Goal: Transaction & Acquisition: Purchase product/service

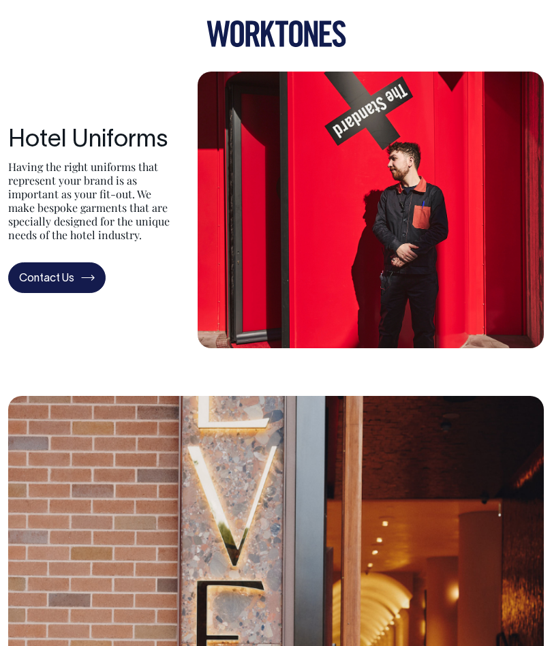
click at [238, 42] on icon at bounding box center [276, 33] width 140 height 27
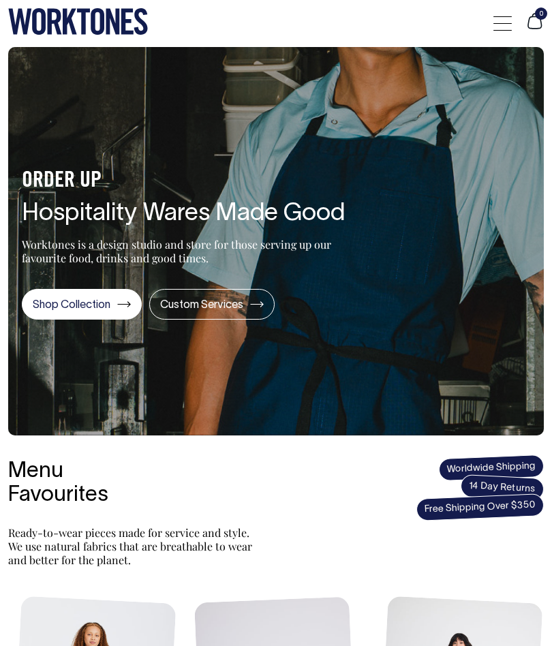
click at [497, 21] on div at bounding box center [502, 23] width 18 height 26
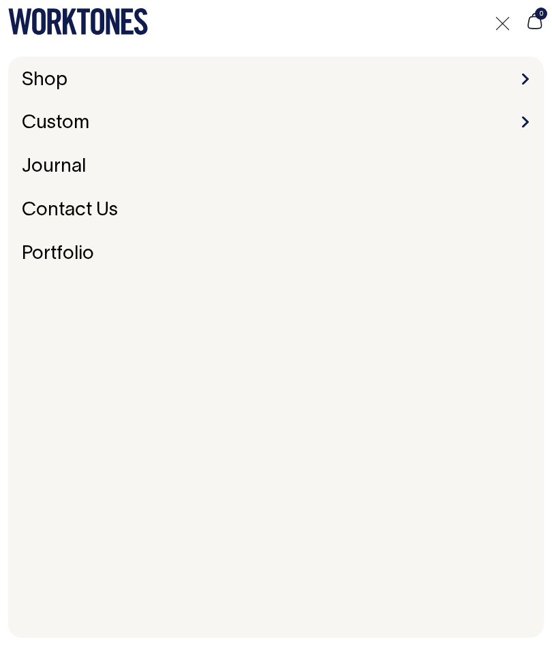
click at [31, 87] on link "Shop" at bounding box center [44, 80] width 57 height 29
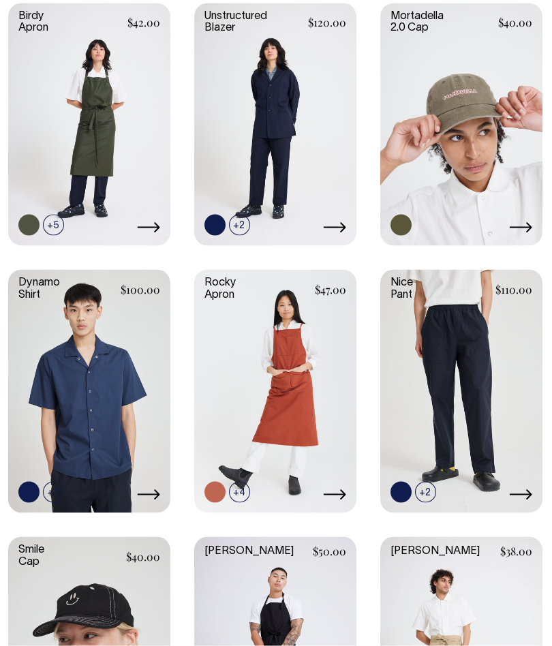
scroll to position [827, 0]
click at [461, 409] on link at bounding box center [461, 389] width 162 height 241
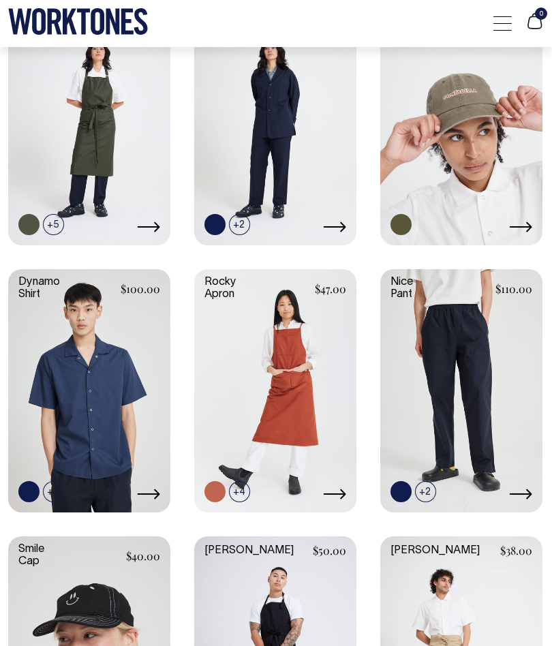
click at [491, 419] on link at bounding box center [461, 389] width 162 height 241
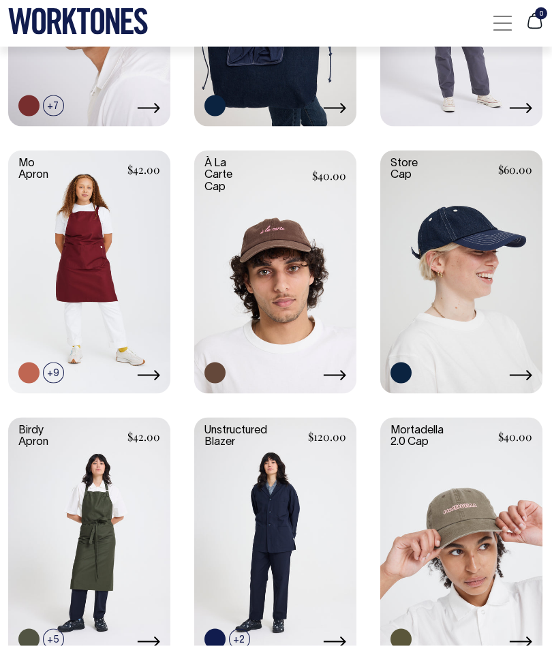
scroll to position [413, 0]
click at [316, 511] on link at bounding box center [275, 537] width 162 height 241
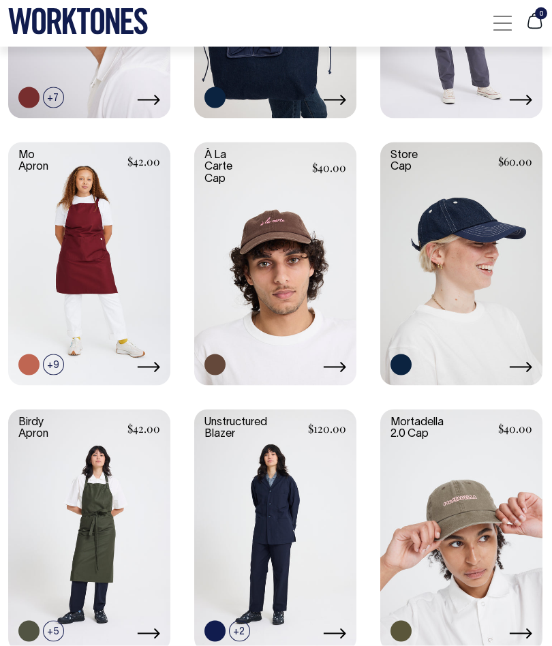
scroll to position [421, 0]
click at [274, 503] on link at bounding box center [275, 529] width 162 height 241
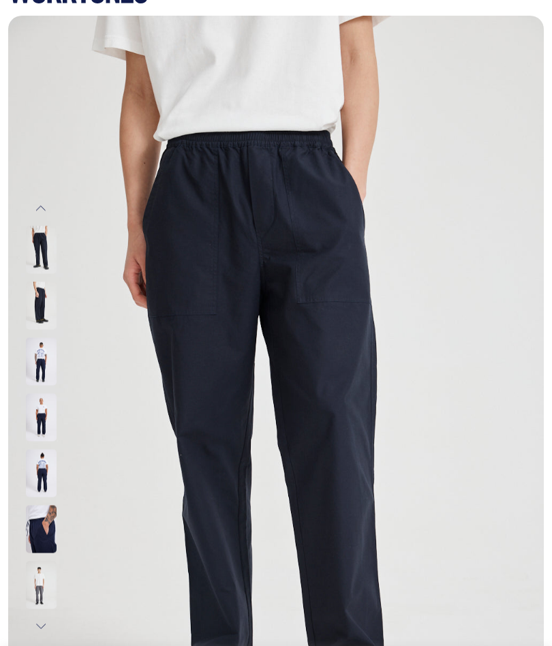
scroll to position [35, 0]
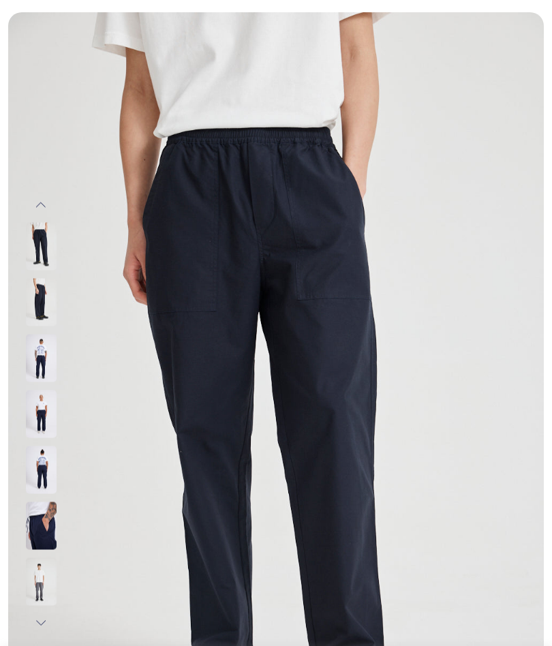
click at [36, 291] on img at bounding box center [41, 302] width 31 height 48
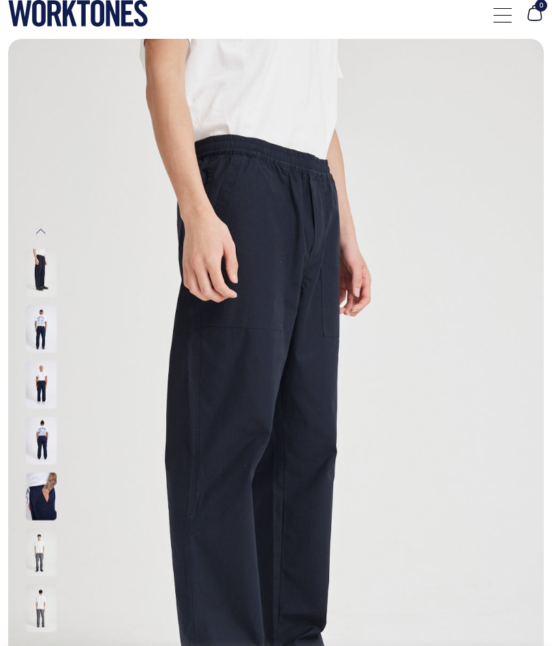
scroll to position [1, 0]
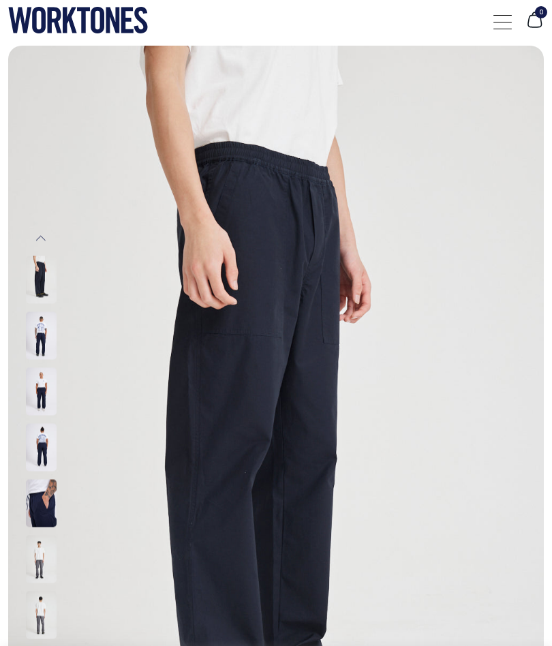
click at [36, 386] on img at bounding box center [41, 391] width 31 height 48
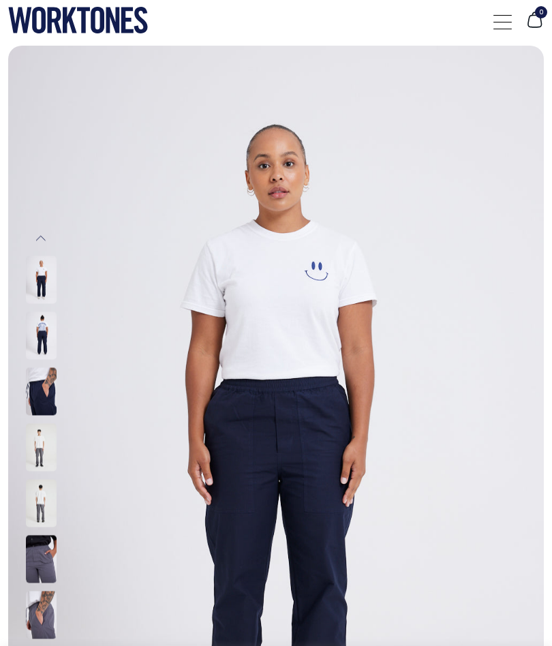
click at [48, 390] on img at bounding box center [41, 391] width 31 height 48
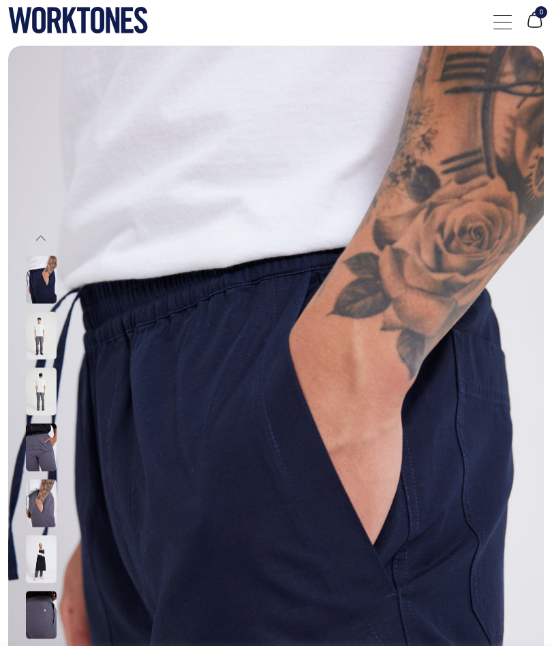
click at [37, 453] on img at bounding box center [41, 447] width 31 height 48
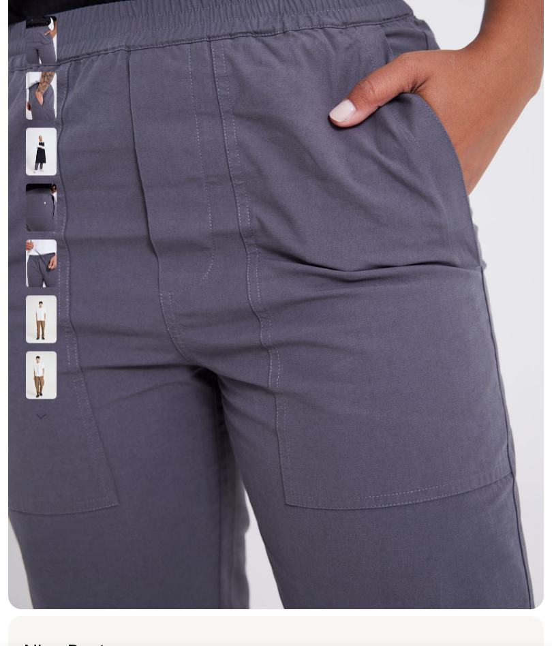
scroll to position [268, 0]
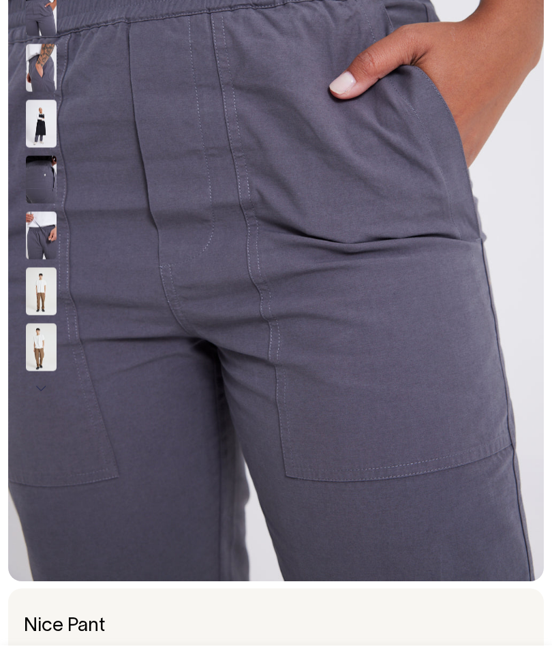
click at [36, 236] on img at bounding box center [41, 236] width 31 height 48
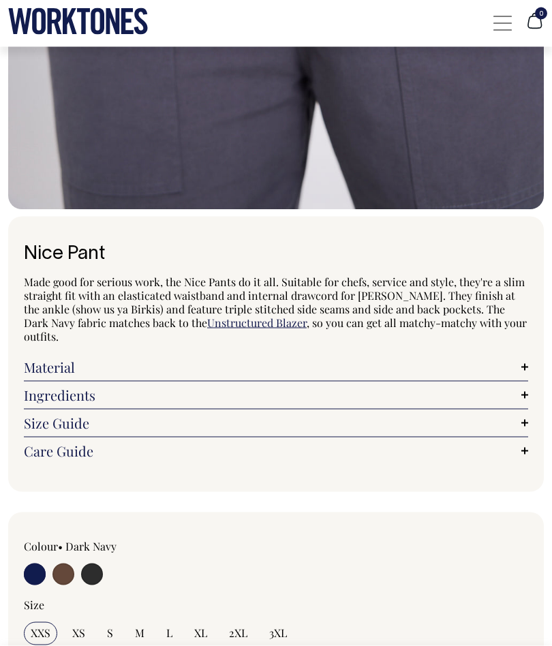
scroll to position [641, 0]
click at [46, 370] on link "Material" at bounding box center [276, 367] width 504 height 14
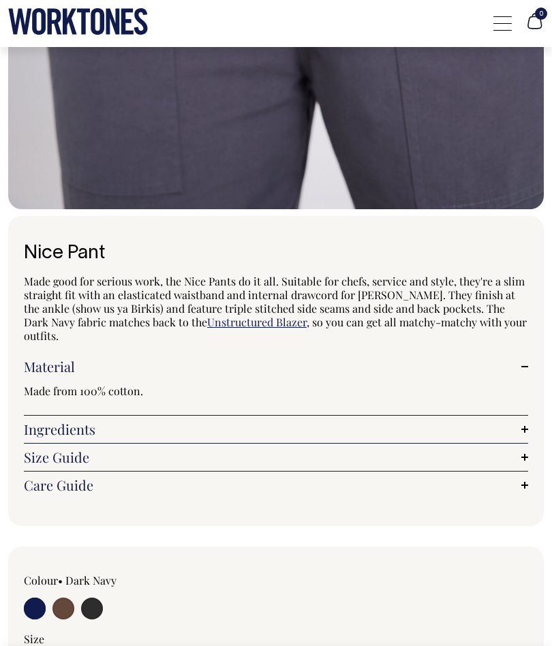
click at [48, 431] on link "Ingredients" at bounding box center [276, 429] width 504 height 14
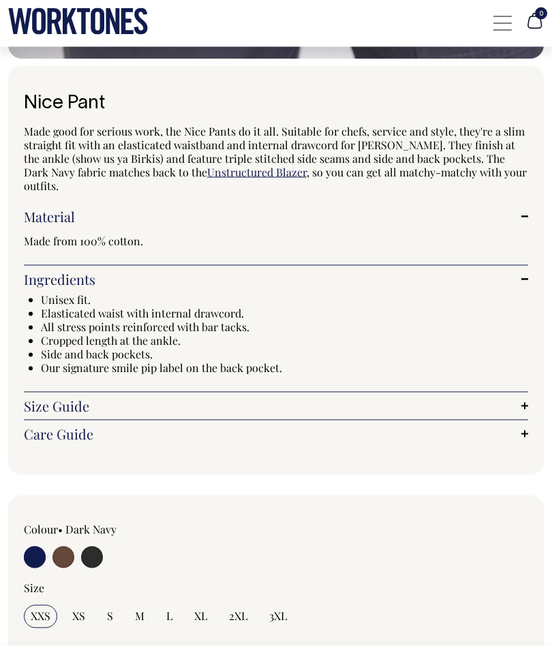
click at [59, 412] on link "Size Guide" at bounding box center [276, 406] width 504 height 14
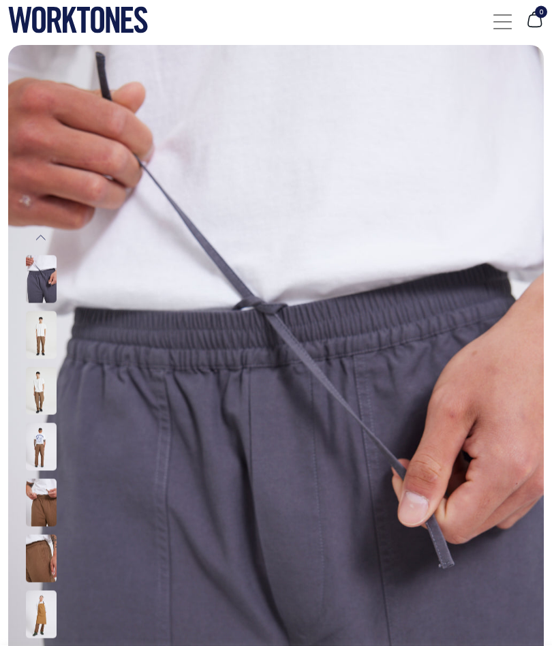
scroll to position [0, 0]
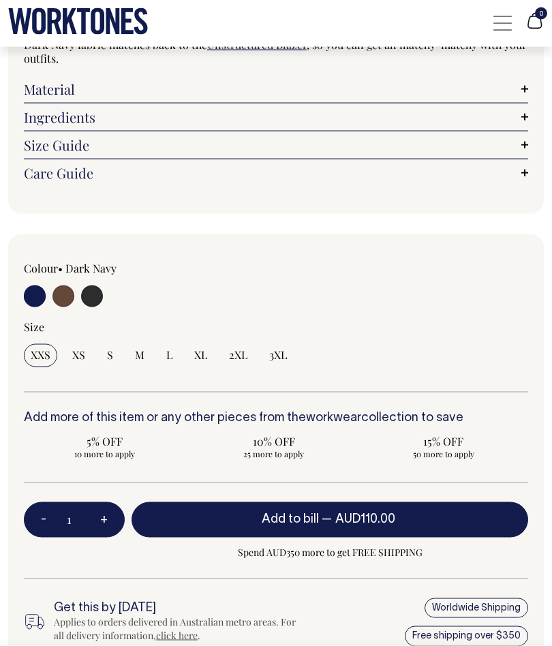
scroll to position [1014, 0]
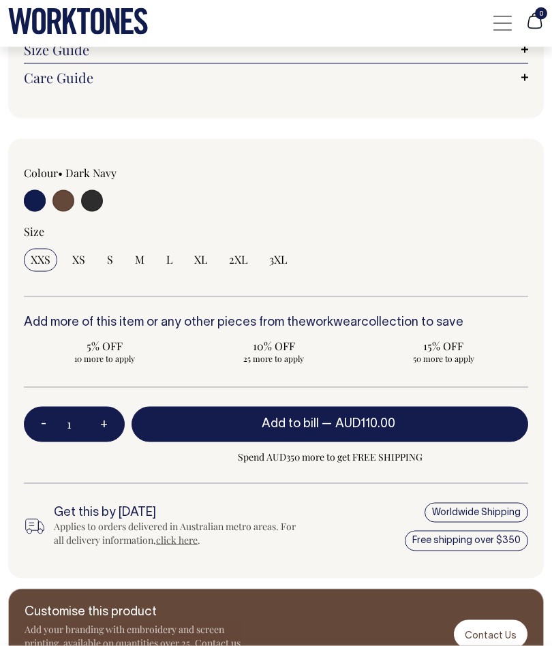
click at [248, 257] on input "2XL" at bounding box center [238, 260] width 32 height 23
radio input "true"
select select "2XL"
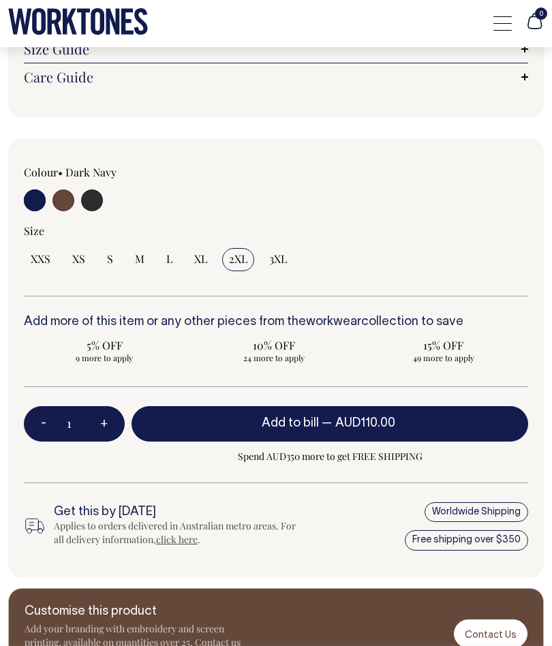
click at [422, 423] on button "Add to bill — AUD110.00" at bounding box center [330, 423] width 397 height 35
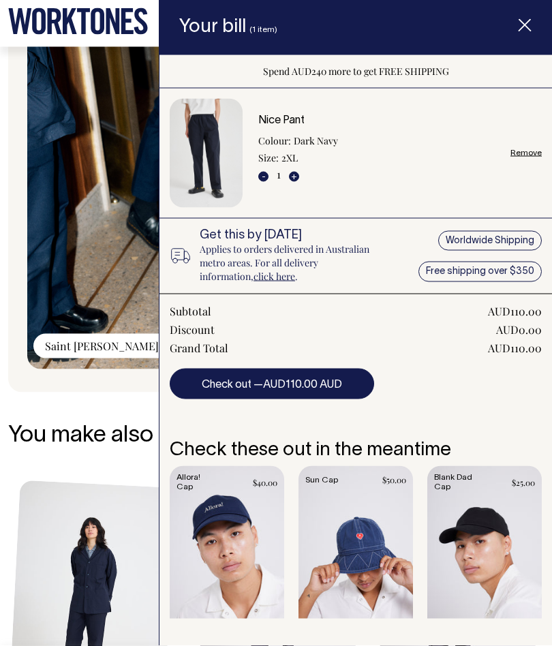
scroll to position [1776, 0]
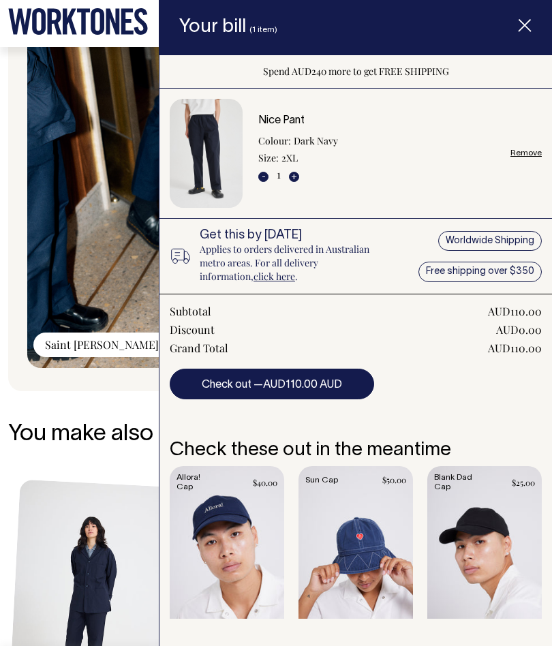
click at [530, 27] on icon "Item added to your cart" at bounding box center [525, 26] width 14 height 14
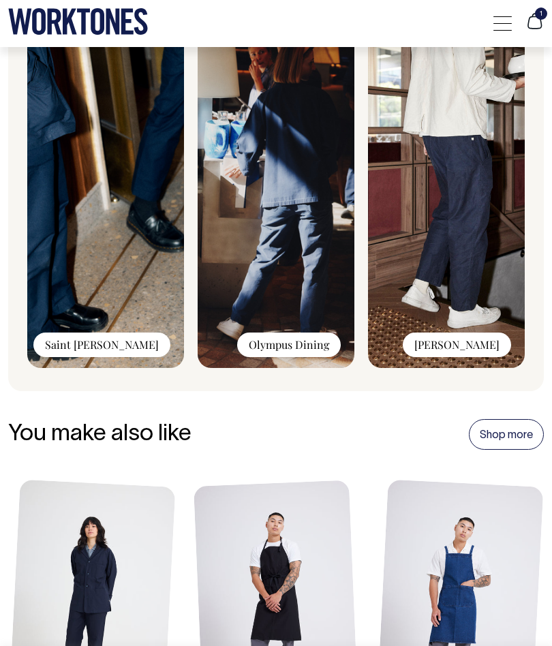
click at [543, 20] on icon at bounding box center [534, 21] width 18 height 18
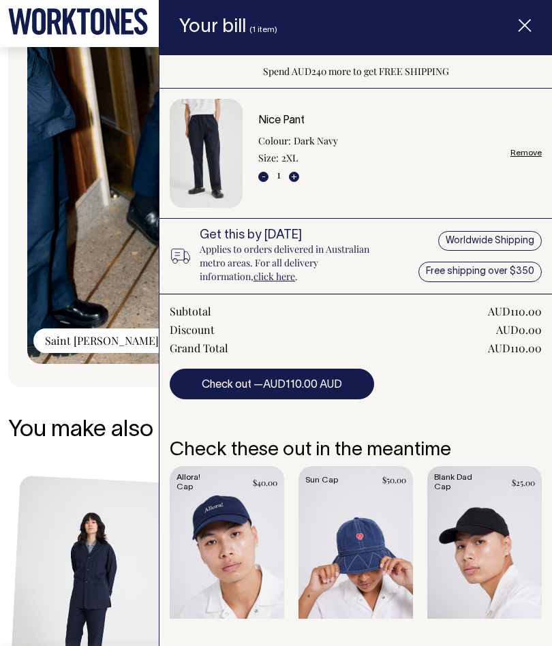
scroll to position [1800, 0]
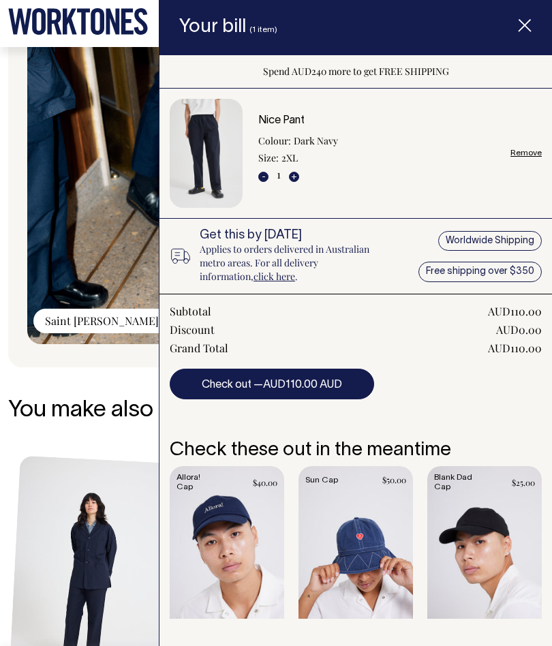
click at [114, 363] on div "Worn and loved by: Saint Peter Olympus Dining Lucia" at bounding box center [276, 143] width 536 height 449
click at [521, 33] on span "Item added to your cart" at bounding box center [524, 27] width 55 height 57
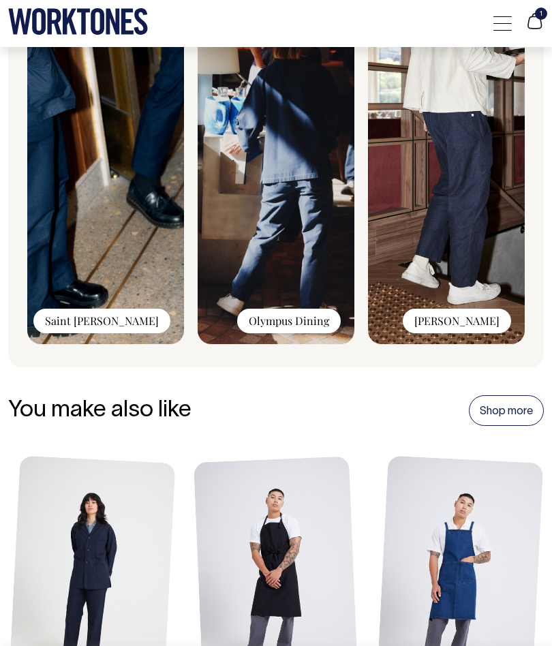
click at [474, 184] on img at bounding box center [446, 162] width 157 height 365
click at [489, 324] on div "Lucia" at bounding box center [457, 321] width 108 height 25
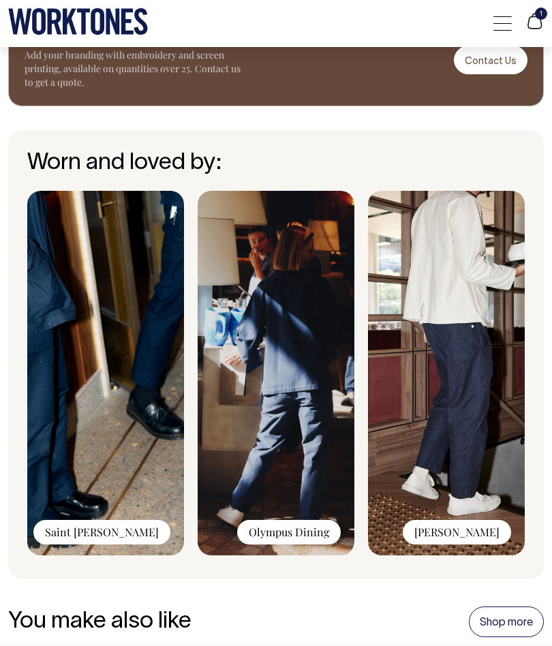
scroll to position [1588, 0]
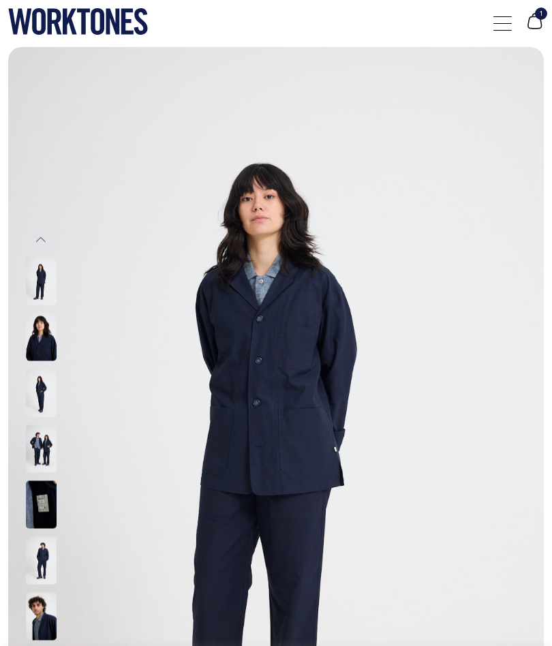
click at [48, 375] on img at bounding box center [41, 393] width 31 height 48
click at [42, 445] on img at bounding box center [41, 449] width 31 height 48
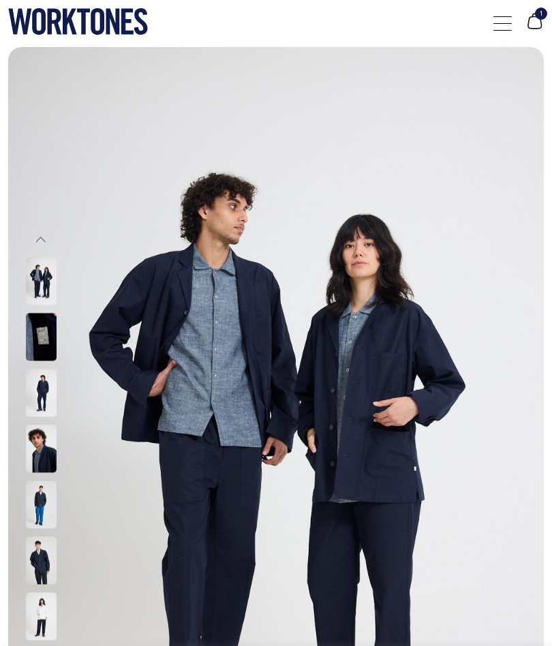
click at [41, 458] on img at bounding box center [41, 449] width 31 height 48
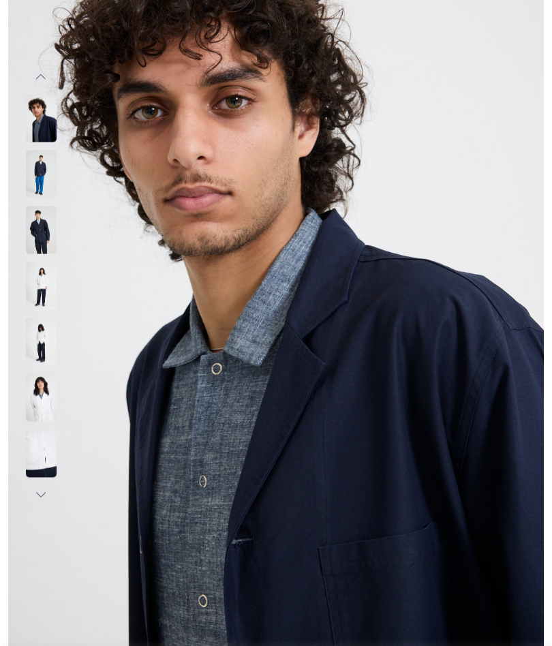
scroll to position [97, 0]
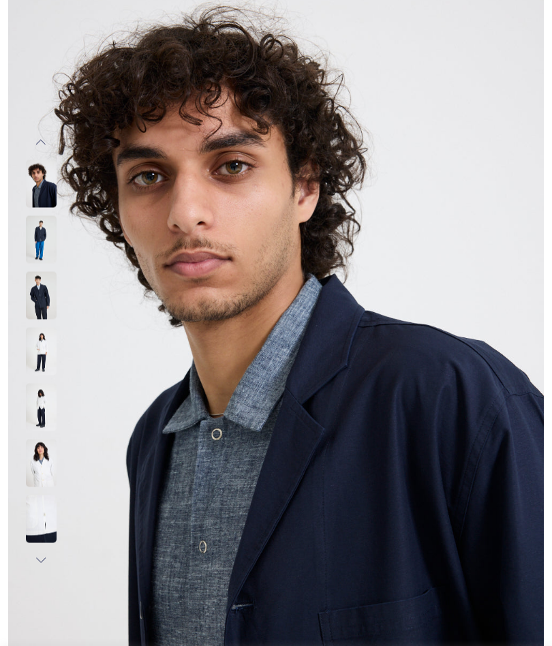
click at [39, 405] on img at bounding box center [41, 407] width 31 height 48
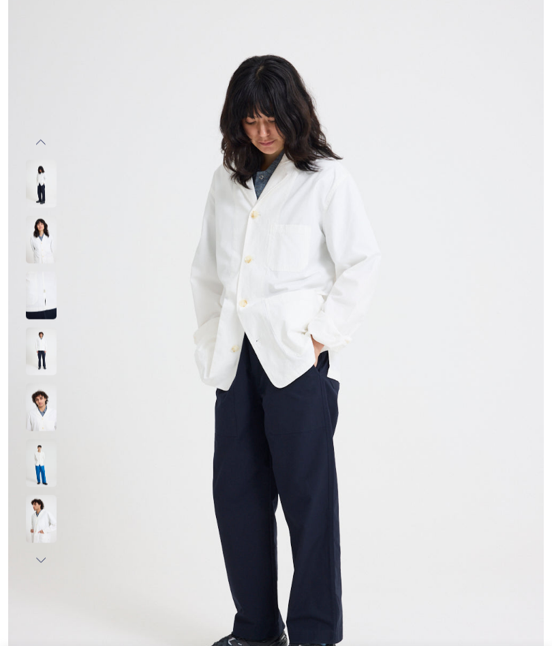
click at [41, 344] on img at bounding box center [41, 351] width 31 height 48
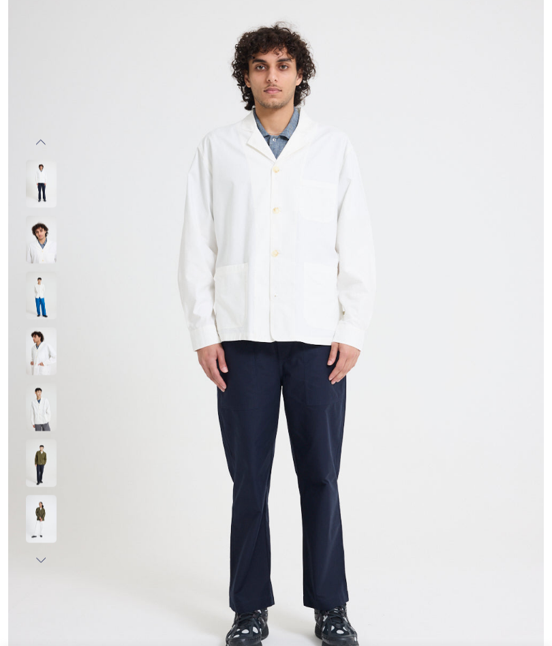
click at [38, 406] on img at bounding box center [41, 407] width 31 height 48
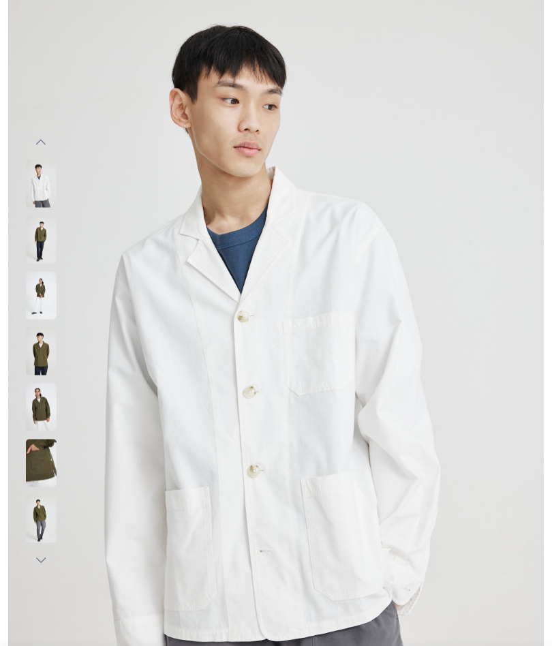
click at [35, 456] on img at bounding box center [41, 463] width 31 height 48
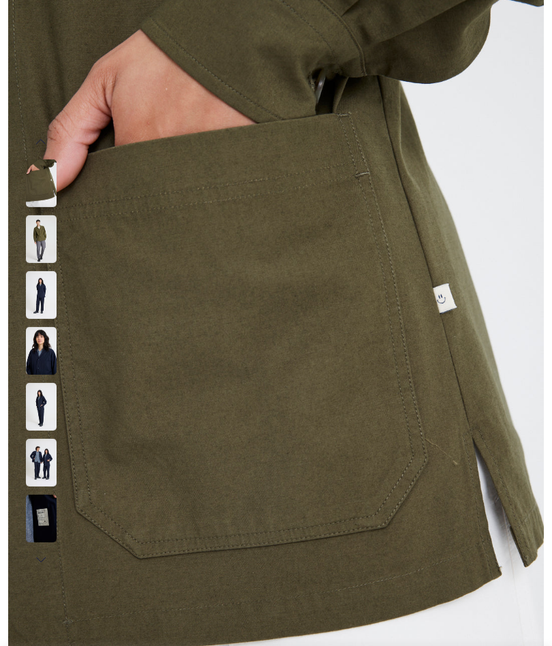
click at [38, 503] on img at bounding box center [41, 519] width 31 height 48
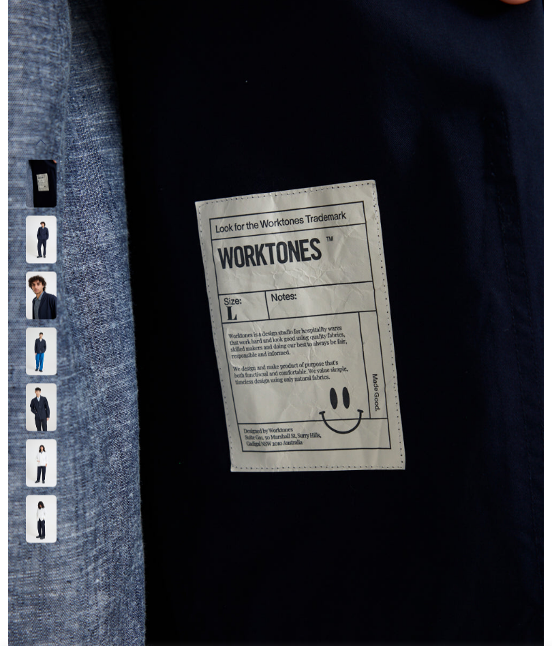
click at [33, 465] on img at bounding box center [41, 463] width 31 height 48
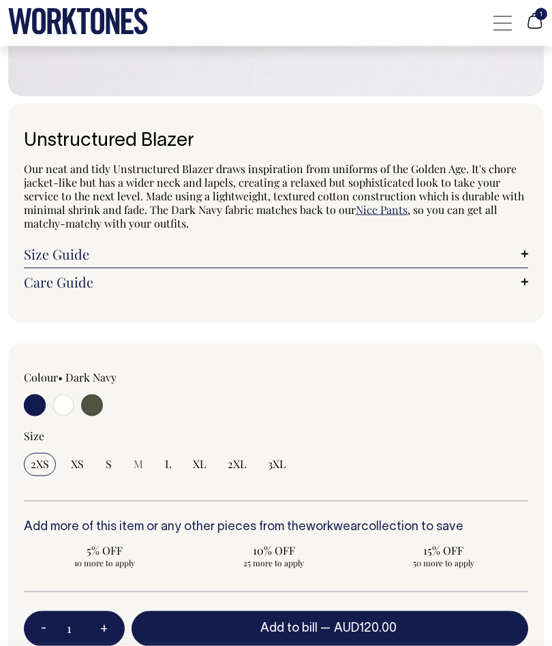
scroll to position [760, 0]
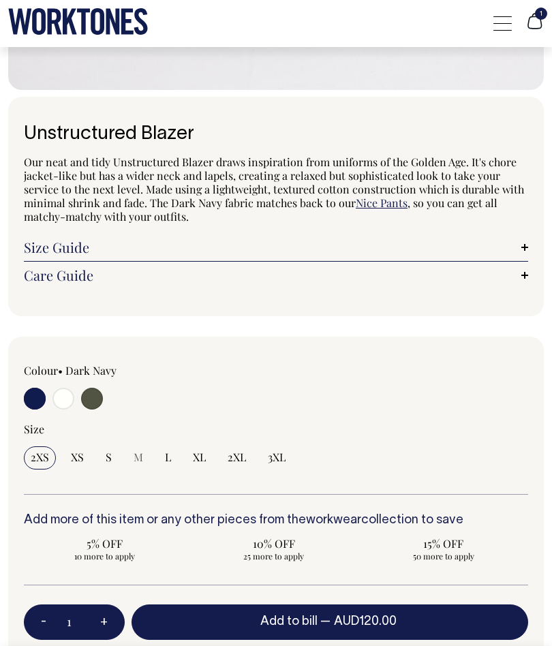
click at [49, 246] on link "Size Guide" at bounding box center [276, 248] width 504 height 14
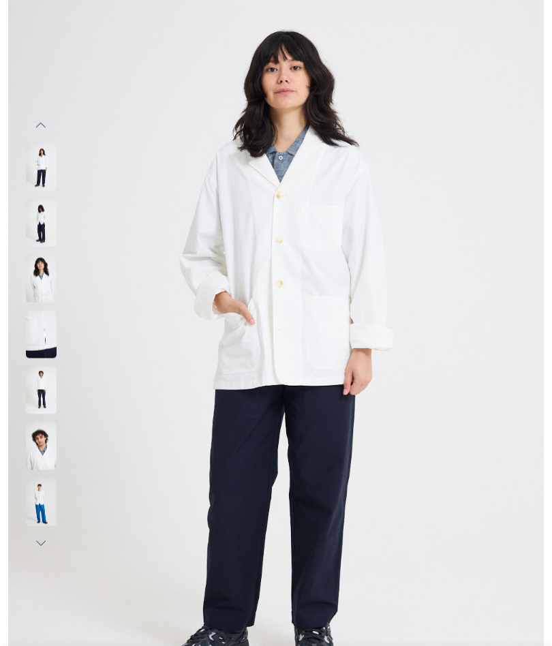
scroll to position [89, 0]
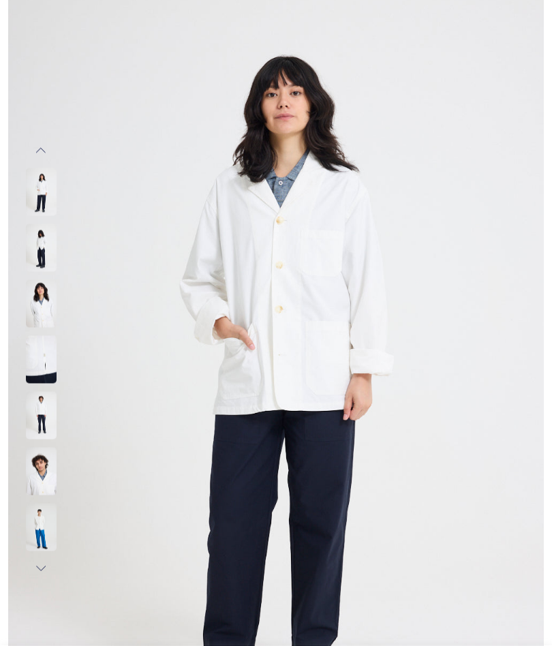
click at [35, 416] on img at bounding box center [41, 416] width 31 height 48
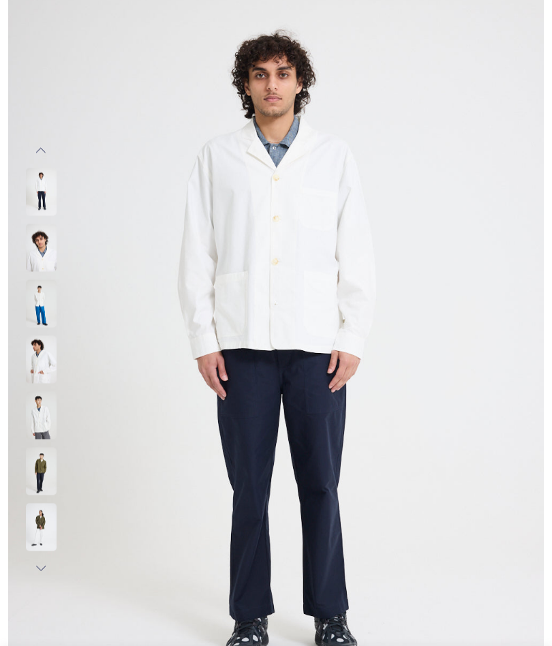
click at [30, 462] on img at bounding box center [41, 471] width 31 height 48
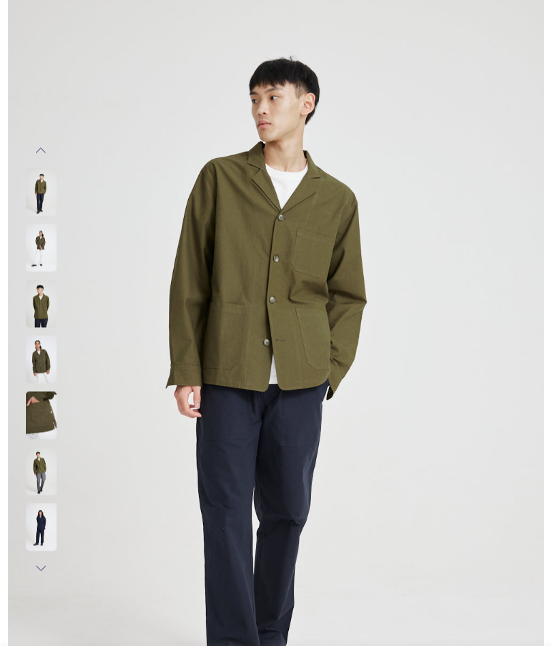
click at [36, 465] on img at bounding box center [41, 471] width 31 height 48
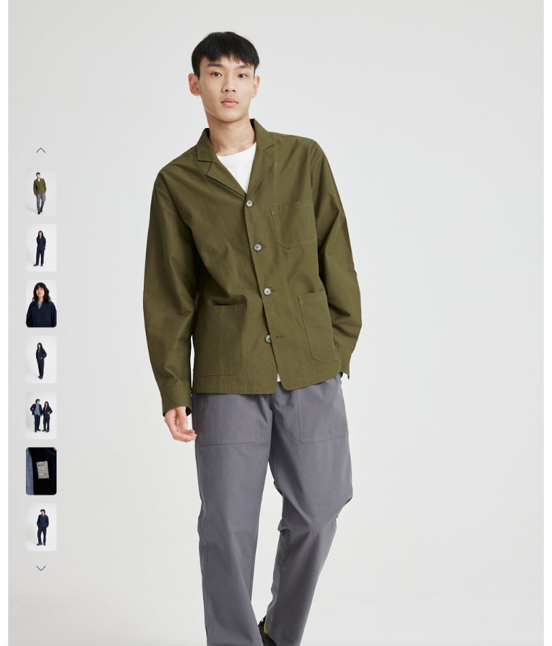
click at [43, 467] on img at bounding box center [41, 471] width 31 height 48
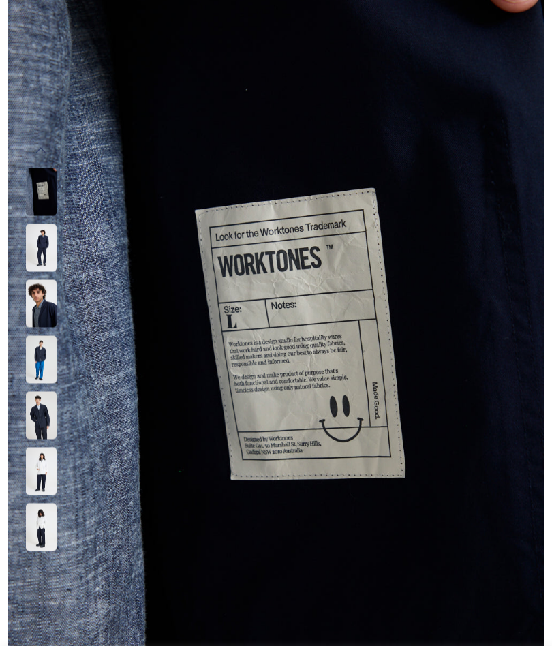
click at [41, 525] on img at bounding box center [41, 527] width 31 height 48
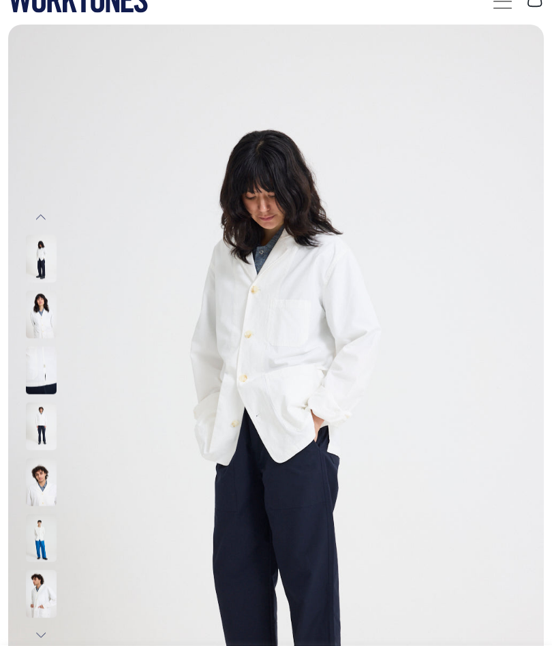
scroll to position [0, 0]
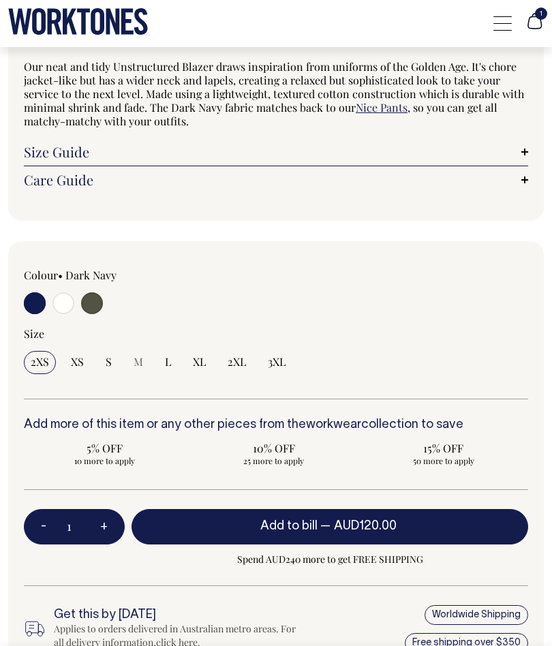
scroll to position [874, 0]
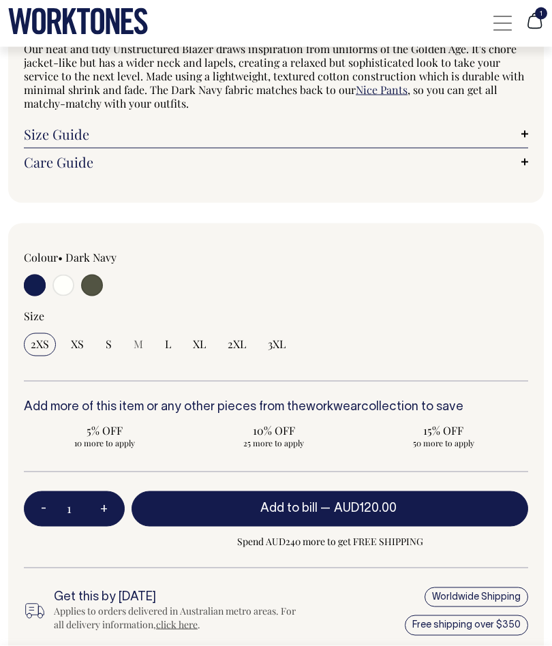
click at [279, 350] on input "3XL" at bounding box center [276, 344] width 31 height 23
radio input "true"
select select "3XL"
click at [284, 352] on input "3XL" at bounding box center [276, 344] width 31 height 23
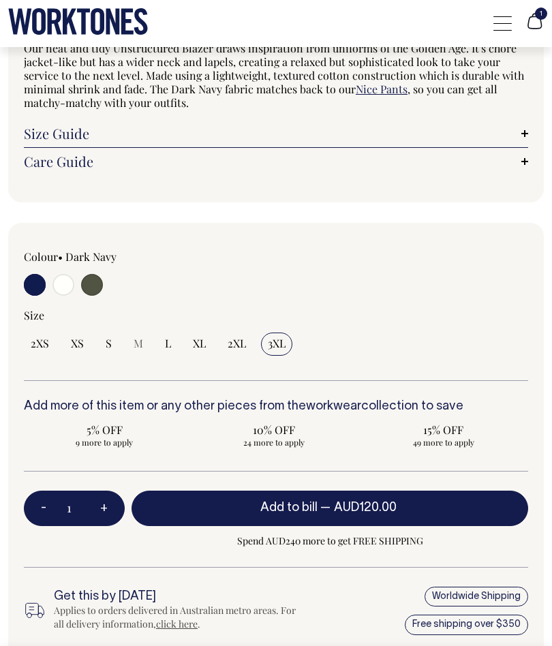
click at [31, 286] on input "radio" at bounding box center [35, 285] width 22 height 22
click at [37, 281] on input "radio" at bounding box center [35, 285] width 22 height 22
click at [464, 505] on button "Add to bill — AUD120.00" at bounding box center [330, 508] width 397 height 35
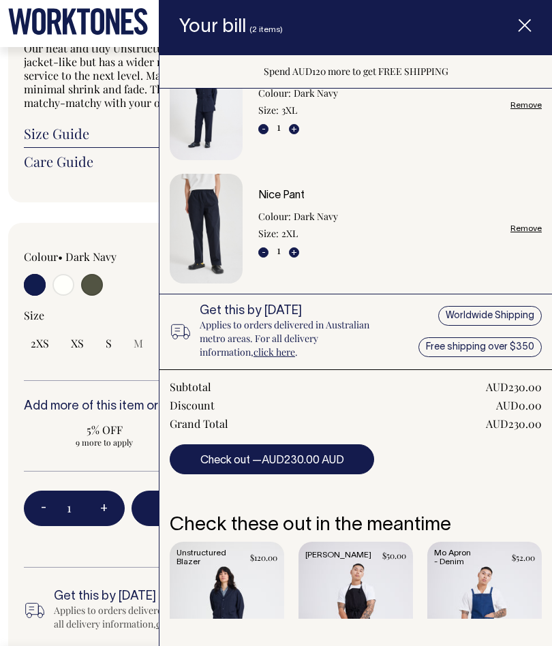
scroll to position [55, 0]
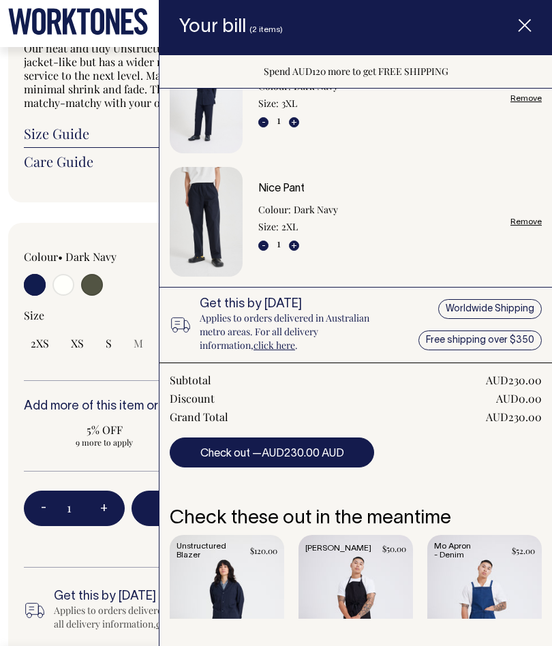
click at [341, 453] on span "AUD230.00 AUD" at bounding box center [303, 454] width 82 height 10
